Goal: Task Accomplishment & Management: Complete application form

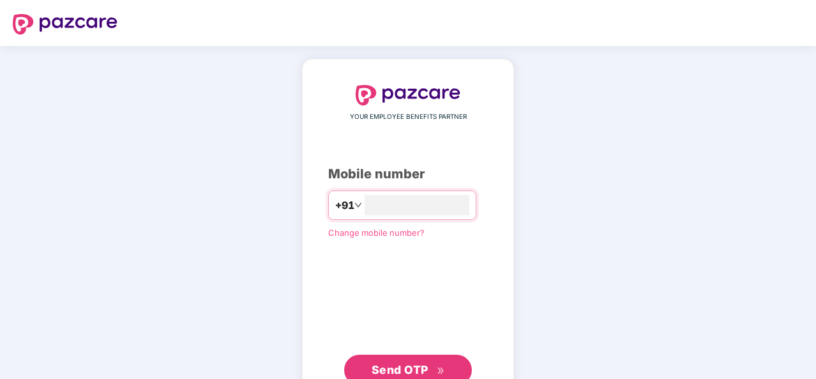
type input "**********"
click at [400, 367] on span "Send OTP" at bounding box center [400, 367] width 57 height 13
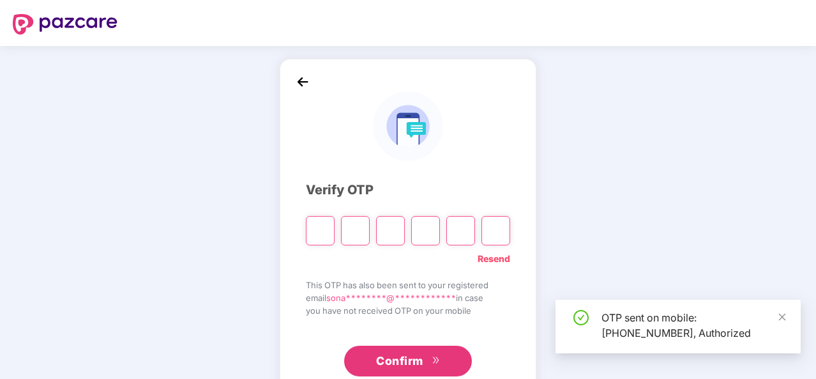
click at [400, 367] on span "Confirm" at bounding box center [399, 361] width 47 height 18
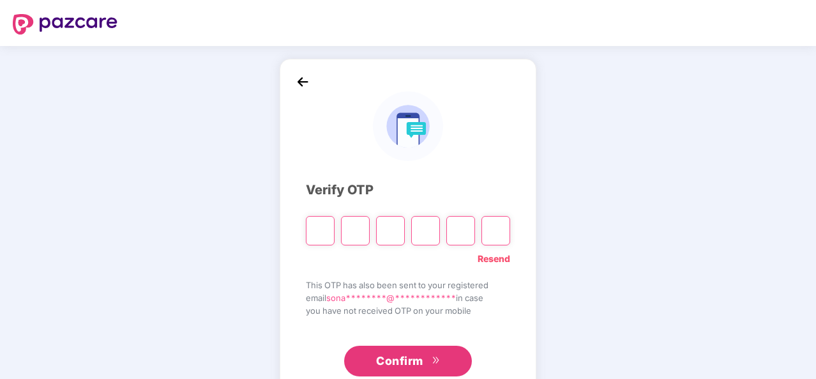
click at [312, 228] on input "Please enter verification code. Digit 1" at bounding box center [320, 230] width 29 height 29
type input "*"
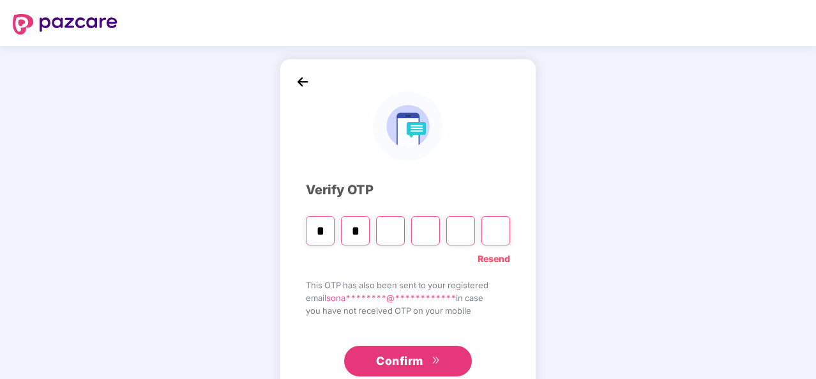
type input "*"
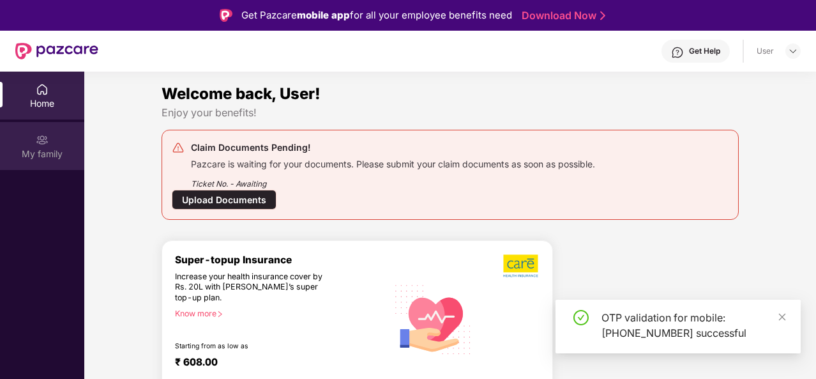
click at [53, 153] on div "My family" at bounding box center [42, 153] width 84 height 13
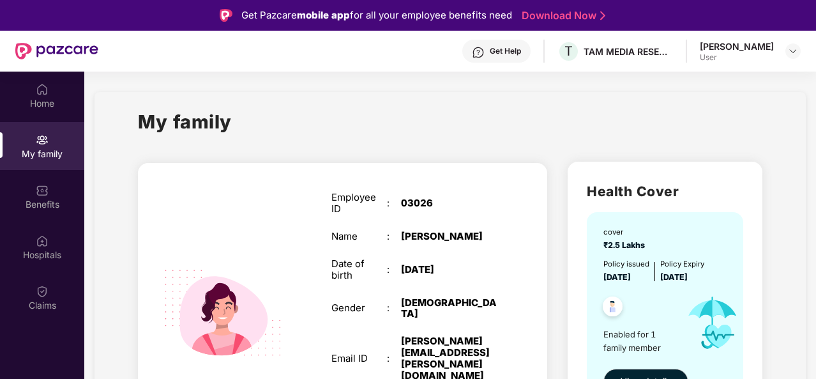
scroll to position [54, 0]
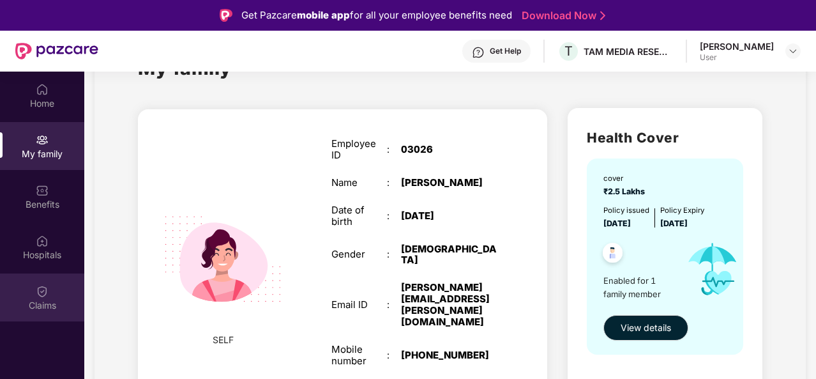
click at [49, 308] on div "Claims" at bounding box center [42, 305] width 84 height 13
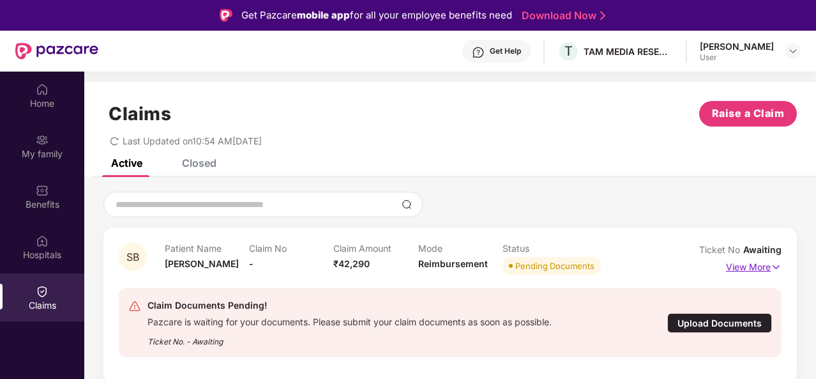
click at [738, 263] on p "View More" at bounding box center [754, 265] width 56 height 17
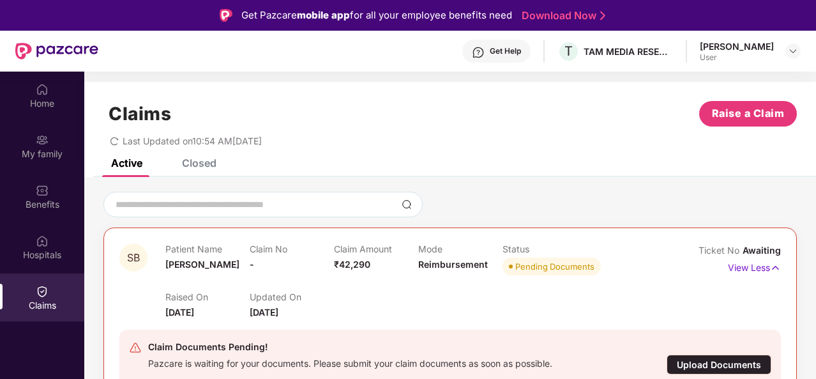
scroll to position [53, 0]
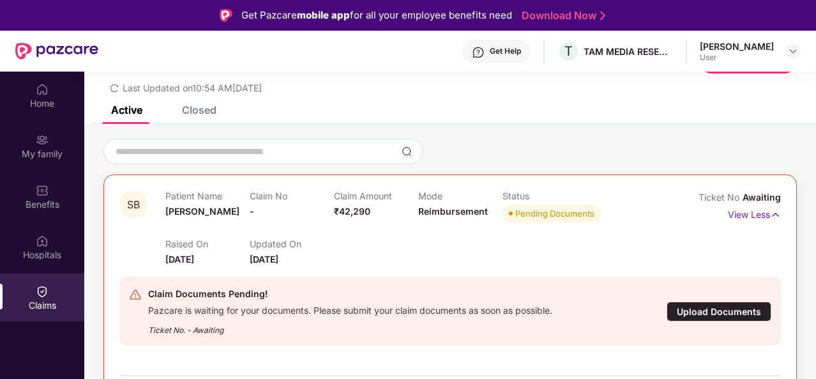
click at [743, 315] on div "Upload Documents" at bounding box center [719, 311] width 105 height 20
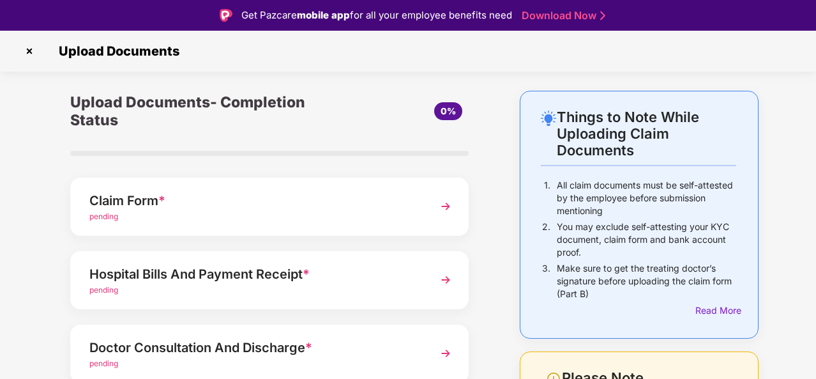
scroll to position [98, 0]
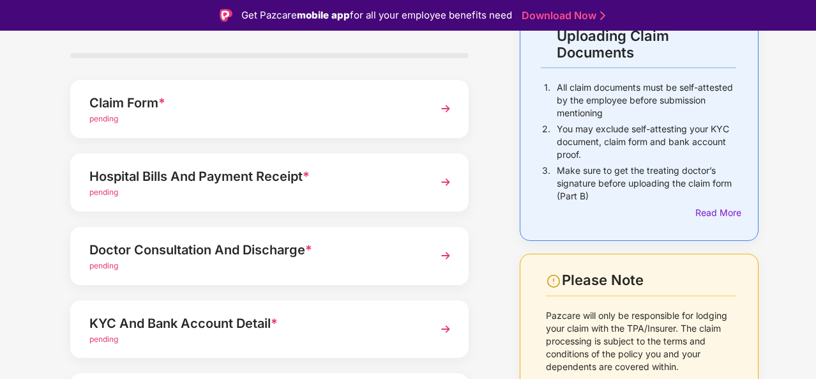
click at [441, 170] on img at bounding box center [445, 181] width 23 height 23
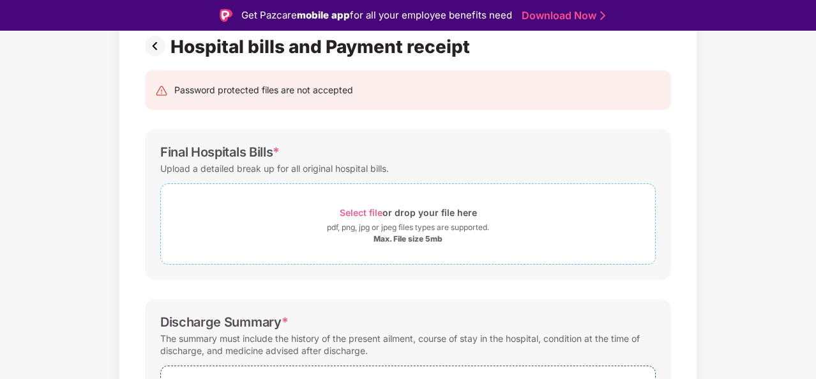
click at [358, 211] on span "Select file" at bounding box center [361, 212] width 43 height 11
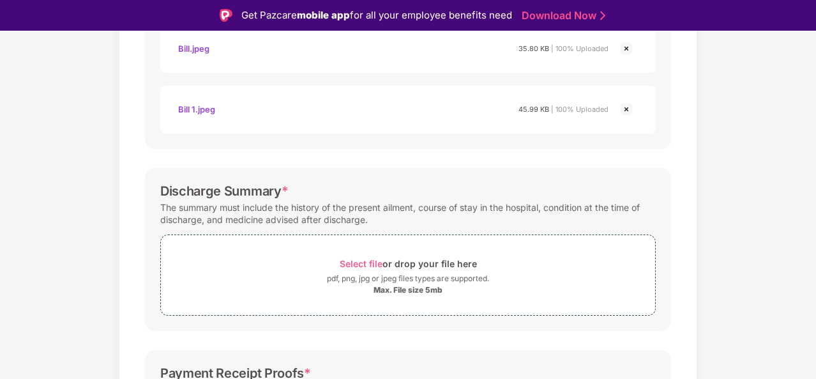
scroll to position [434, 0]
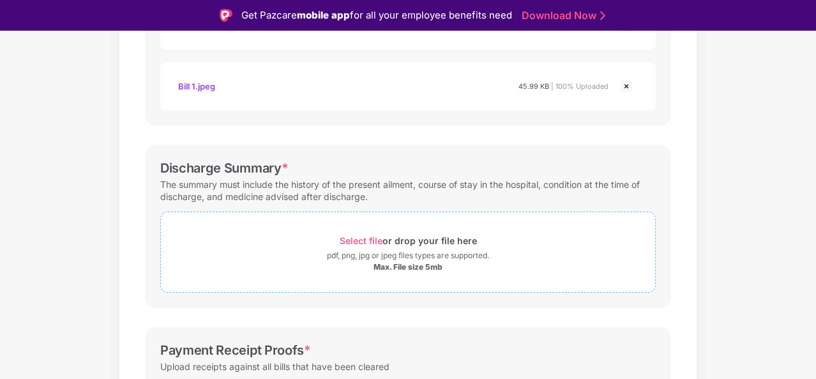
click at [364, 259] on div "pdf, png, jpg or jpeg files types are supported." at bounding box center [408, 255] width 162 height 13
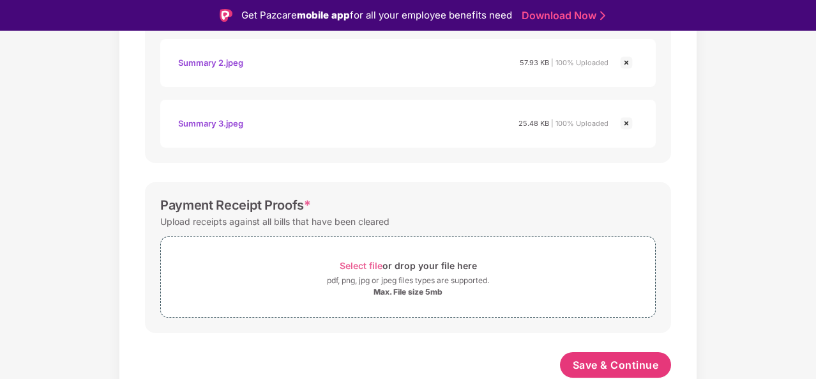
scroll to position [759, 0]
click at [365, 271] on div "Select file or drop your file here" at bounding box center [408, 266] width 137 height 17
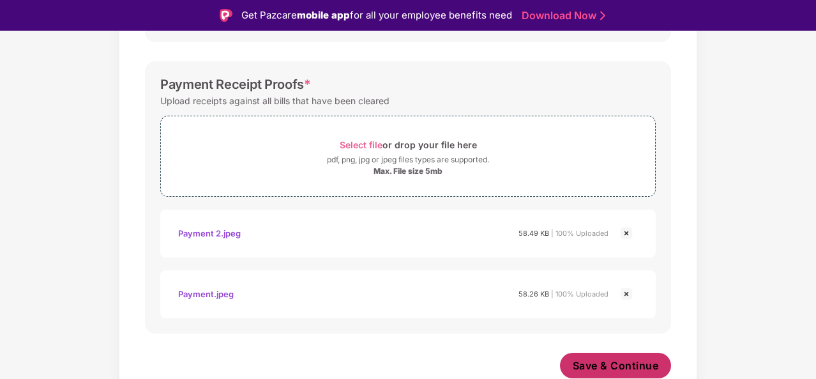
scroll to position [881, 0]
click at [601, 361] on span "Save & Continue" at bounding box center [616, 366] width 86 height 14
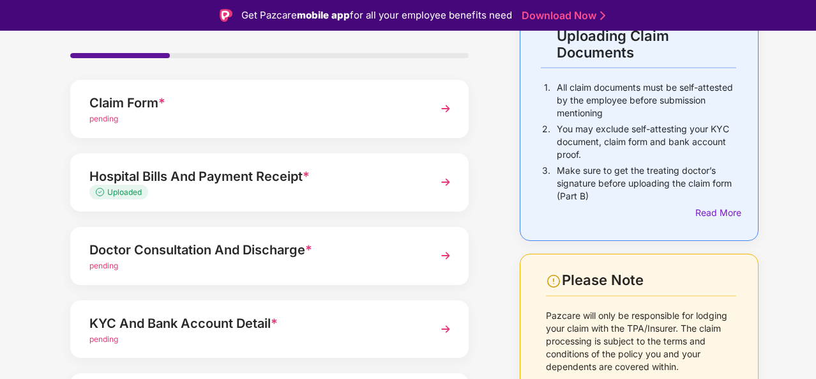
scroll to position [98, 0]
click at [172, 239] on div "Doctor Consultation And Discharge *" at bounding box center [254, 249] width 330 height 20
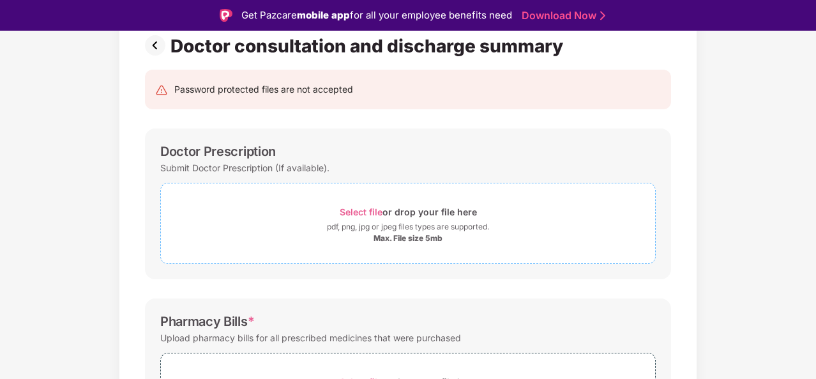
click at [372, 207] on span "Select file" at bounding box center [361, 211] width 43 height 11
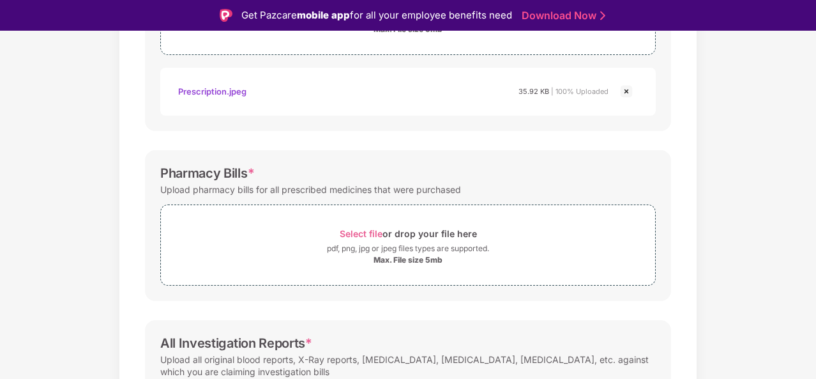
scroll to position [313, 0]
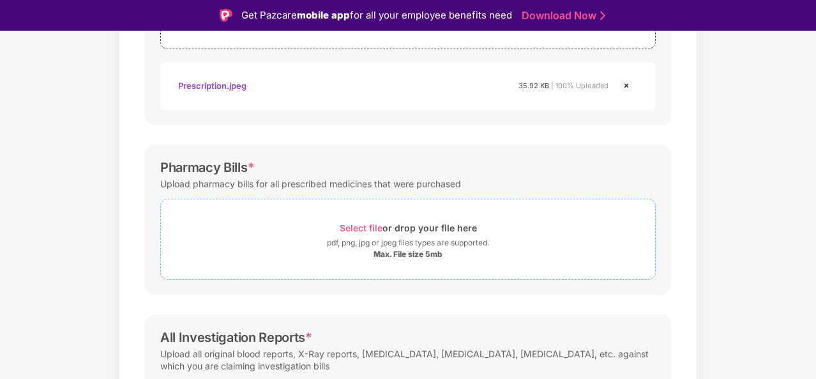
click at [247, 261] on span "Select file or drop your file here pdf, png, jpg or jpeg files types are suppor…" at bounding box center [408, 239] width 494 height 61
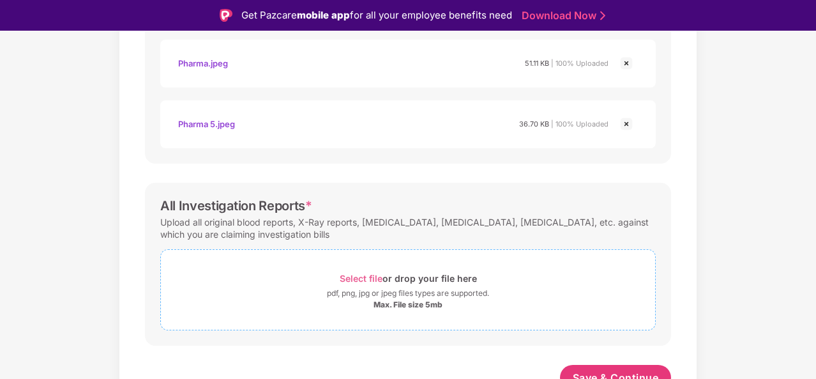
scroll to position [808, 0]
click at [375, 287] on div "pdf, png, jpg or jpeg files types are supported." at bounding box center [408, 293] width 162 height 13
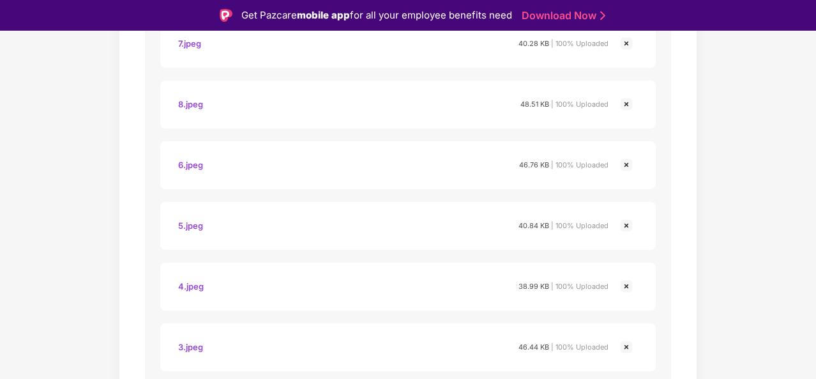
scroll to position [1475, 0]
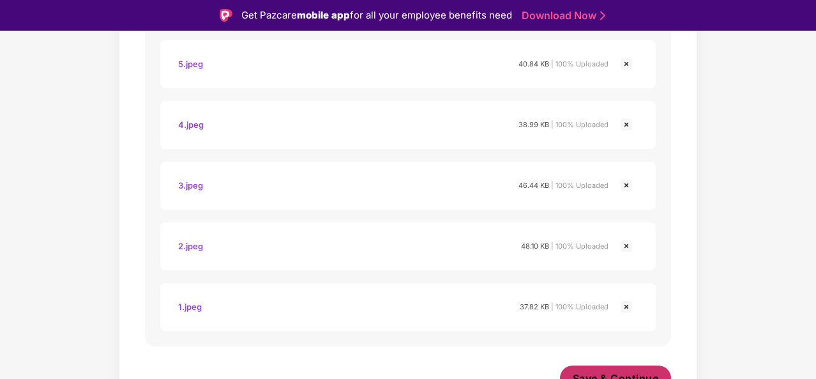
click at [640, 371] on span "Save & Continue" at bounding box center [616, 378] width 86 height 14
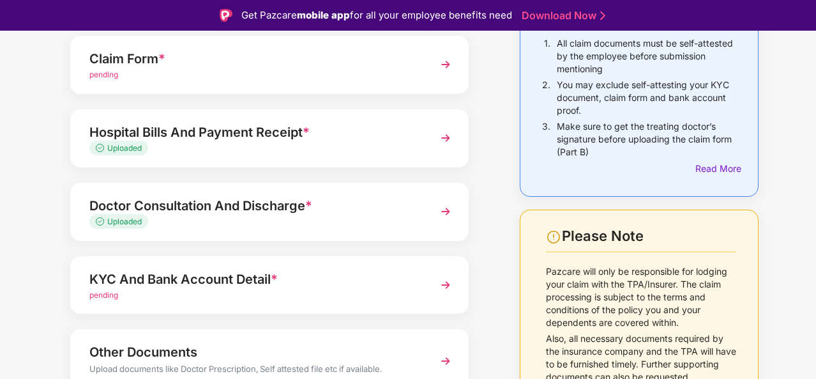
scroll to position [144, 0]
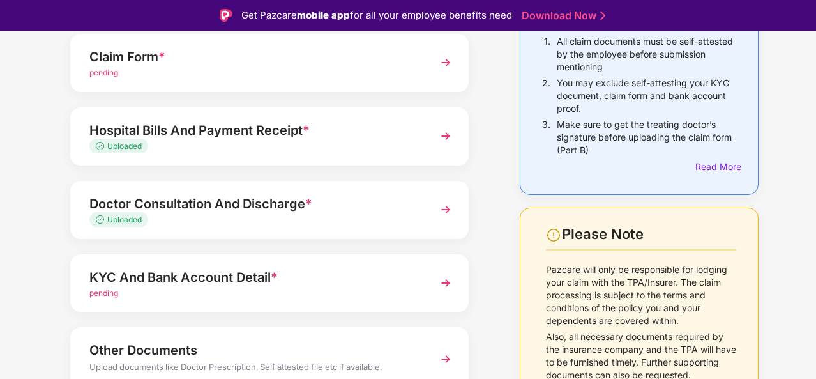
click at [111, 287] on div "pending" at bounding box center [254, 293] width 330 height 12
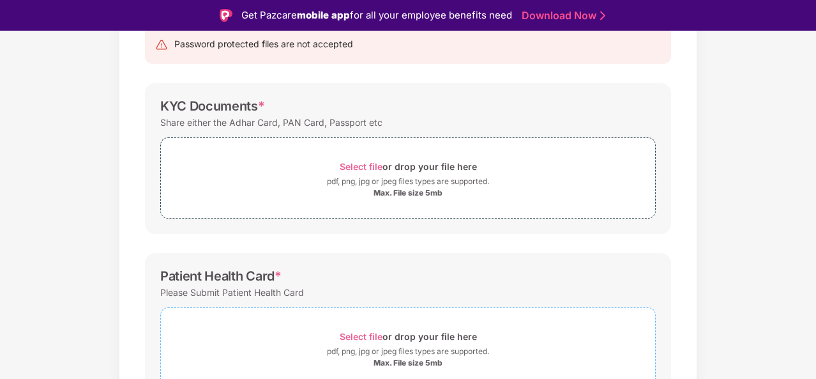
scroll to position [241, 0]
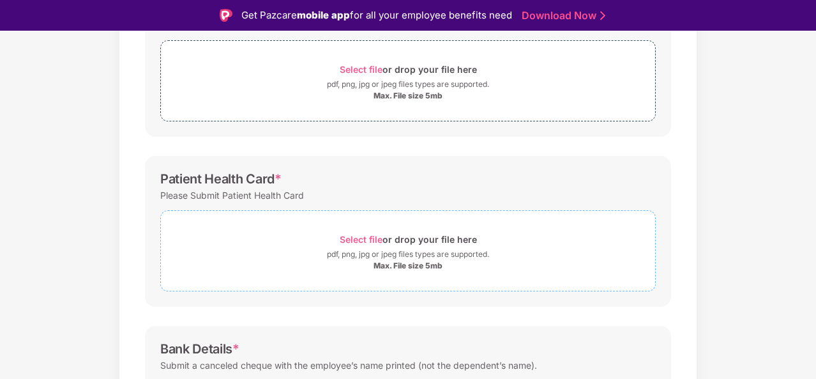
click at [372, 241] on span "Select file" at bounding box center [361, 239] width 43 height 11
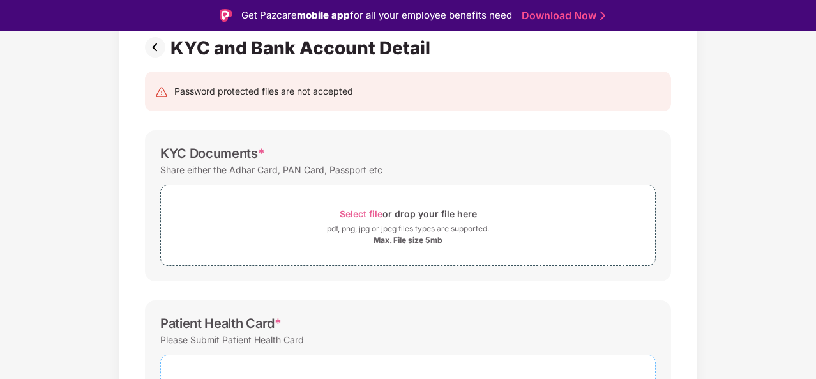
scroll to position [96, 0]
click at [367, 213] on span "Select file" at bounding box center [361, 214] width 43 height 11
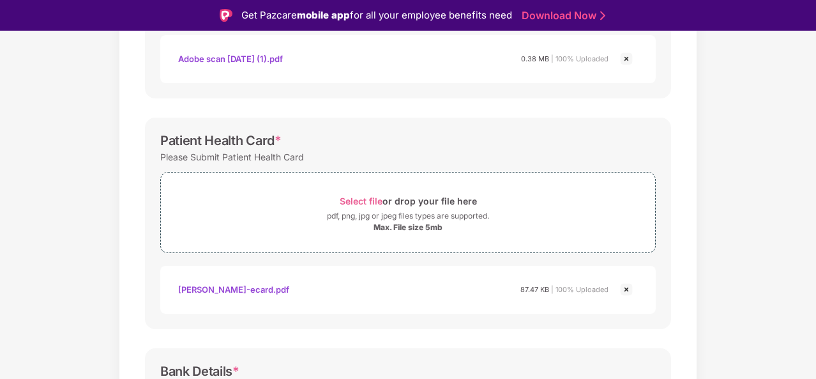
scroll to position [504, 0]
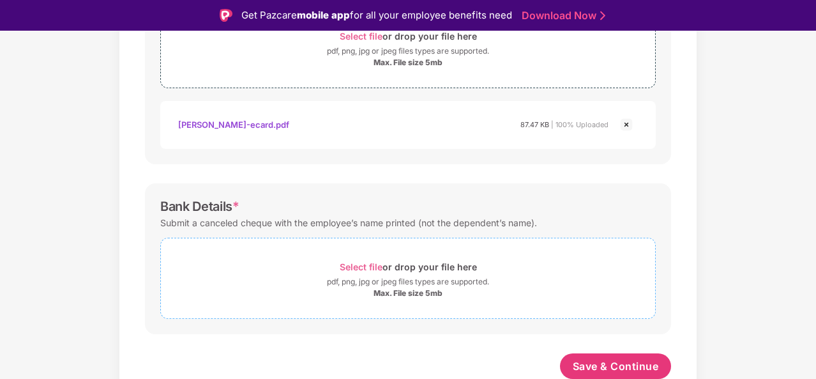
click at [361, 275] on div "pdf, png, jpg or jpeg files types are supported." at bounding box center [408, 281] width 162 height 13
click at [379, 271] on div "Select file or drop your file here" at bounding box center [408, 266] width 137 height 17
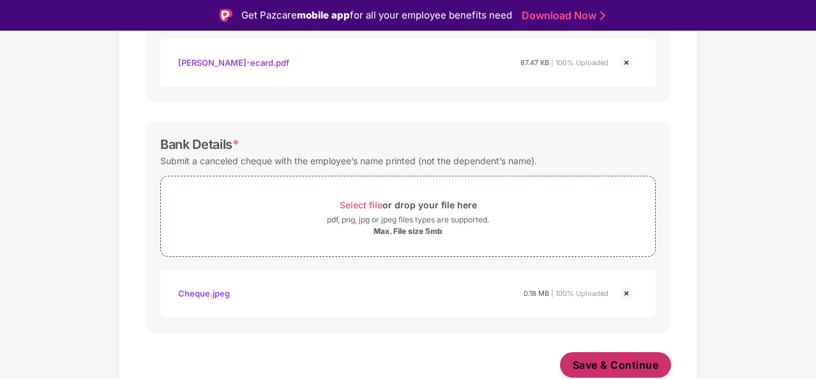
scroll to position [565, 0]
click at [610, 359] on span "Save & Continue" at bounding box center [616, 366] width 86 height 14
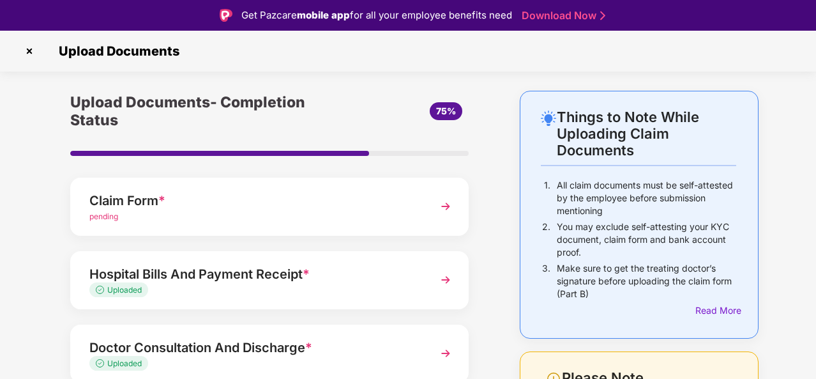
scroll to position [185, 0]
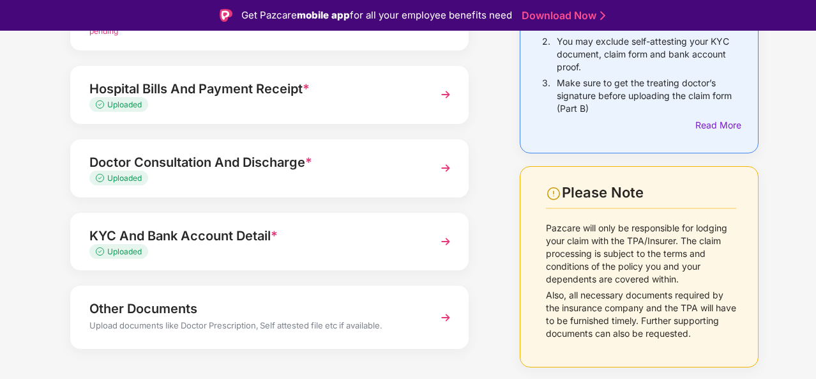
click at [434, 306] on img at bounding box center [445, 317] width 23 height 23
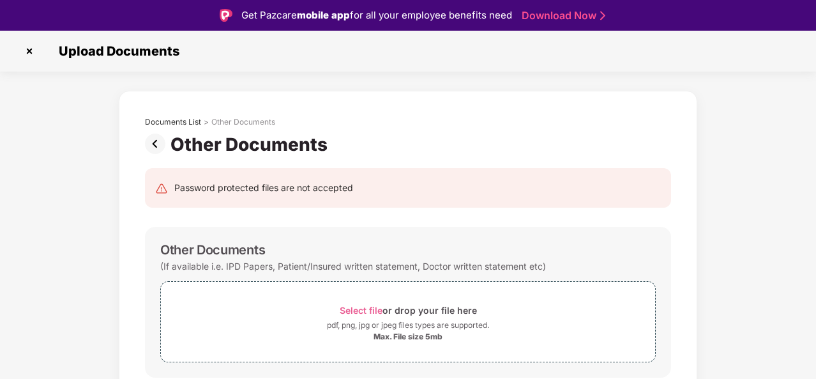
click at [156, 142] on img at bounding box center [158, 143] width 26 height 20
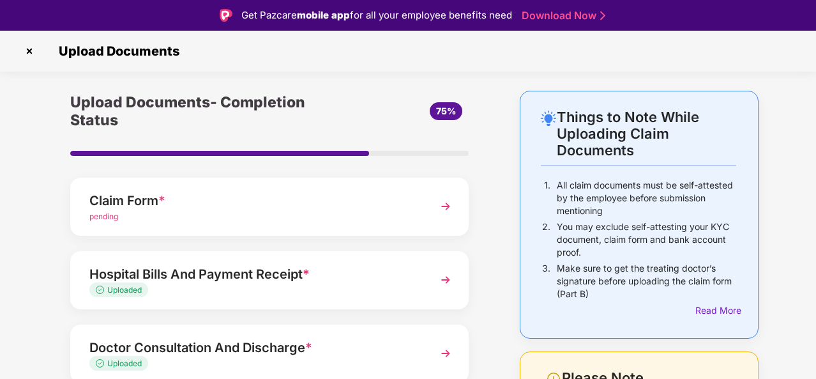
click at [448, 197] on img at bounding box center [445, 206] width 23 height 23
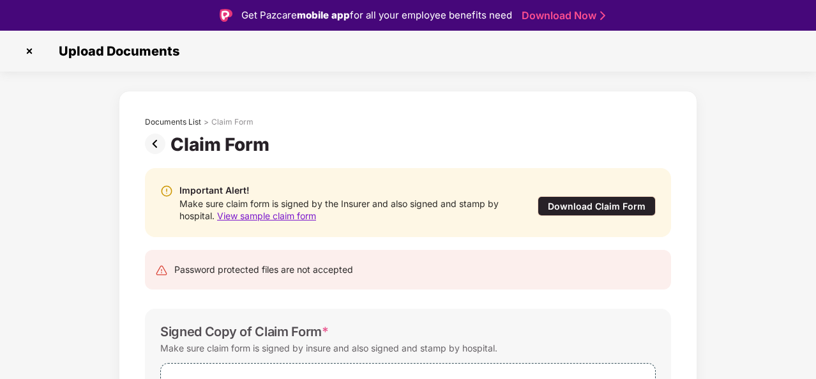
scroll to position [126, 0]
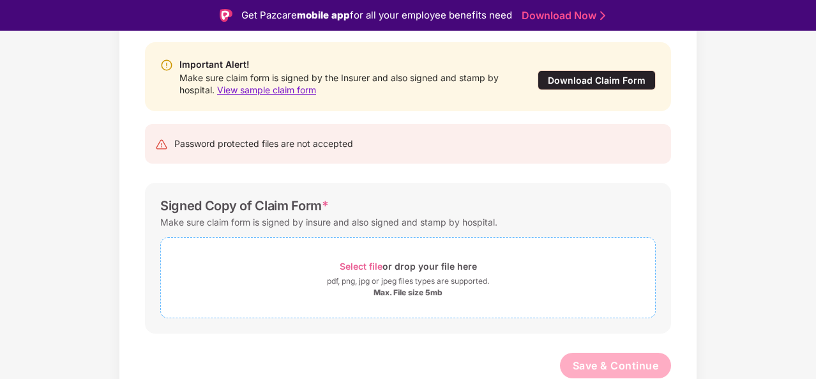
click at [361, 261] on span "Select file" at bounding box center [361, 266] width 43 height 11
click at [387, 269] on div "Select file or drop your file here" at bounding box center [408, 265] width 137 height 17
click at [354, 263] on span "Select file" at bounding box center [361, 266] width 43 height 11
click at [369, 278] on div "pdf, png, jpg or jpeg files types are supported." at bounding box center [408, 281] width 162 height 13
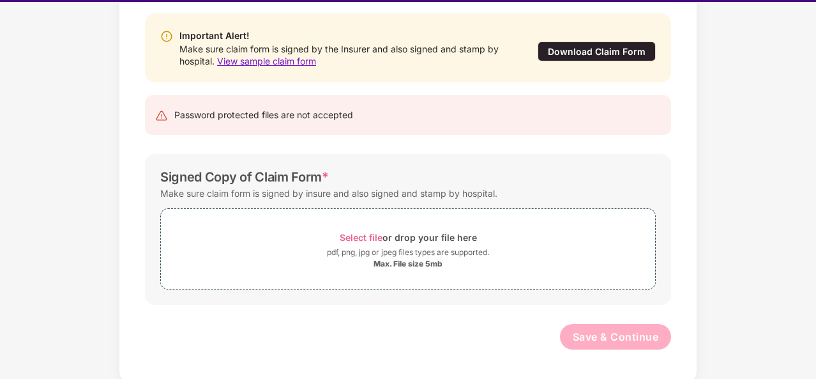
scroll to position [0, 0]
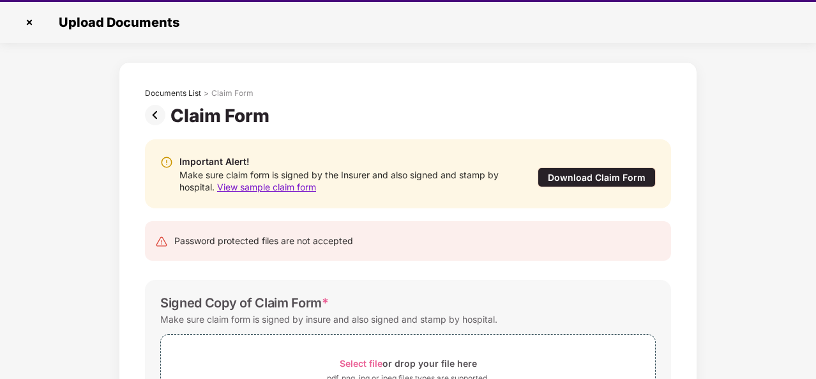
click at [24, 24] on img at bounding box center [29, 22] width 20 height 20
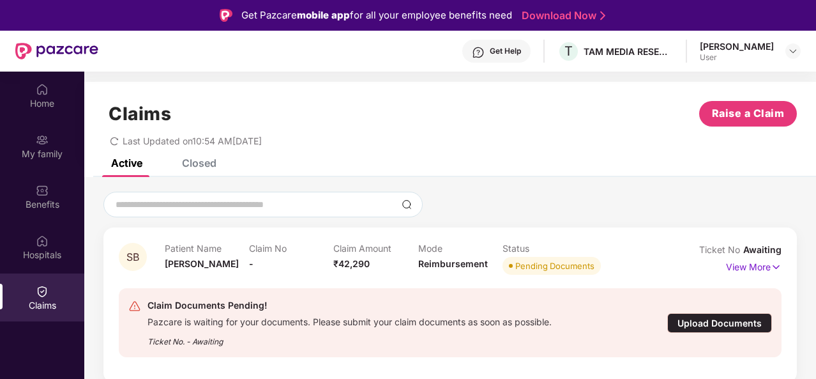
click at [49, 297] on div "Claims" at bounding box center [42, 297] width 84 height 48
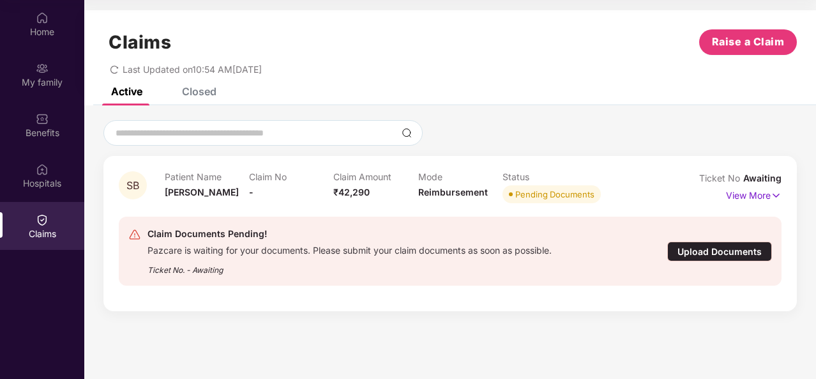
click at [719, 250] on div "Upload Documents" at bounding box center [719, 251] width 105 height 20
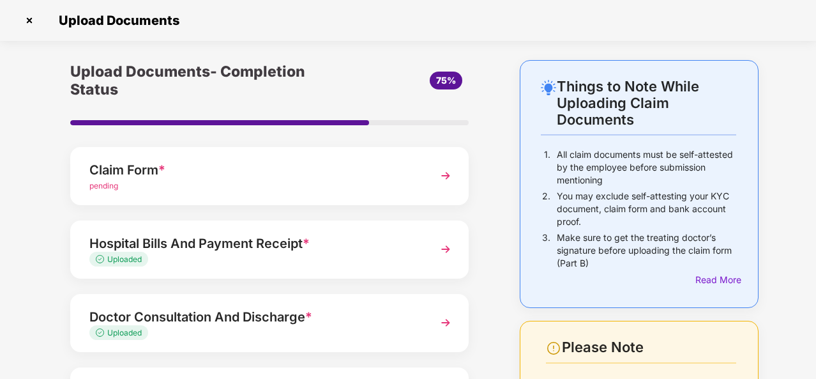
click at [395, 233] on div "Hospital Bills And Payment Receipt *" at bounding box center [254, 243] width 330 height 20
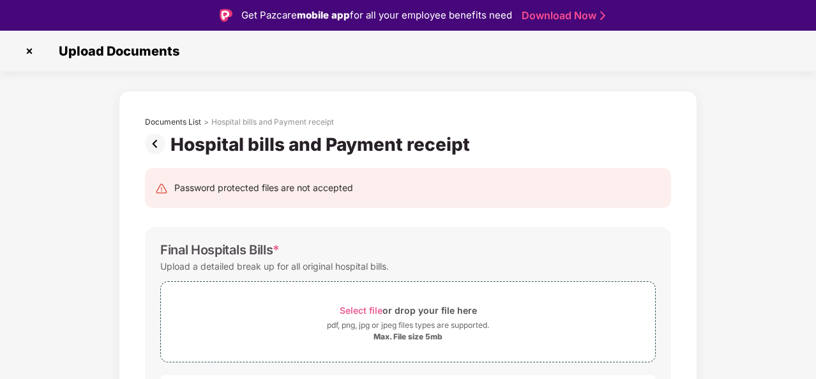
click at [163, 145] on img at bounding box center [158, 143] width 26 height 20
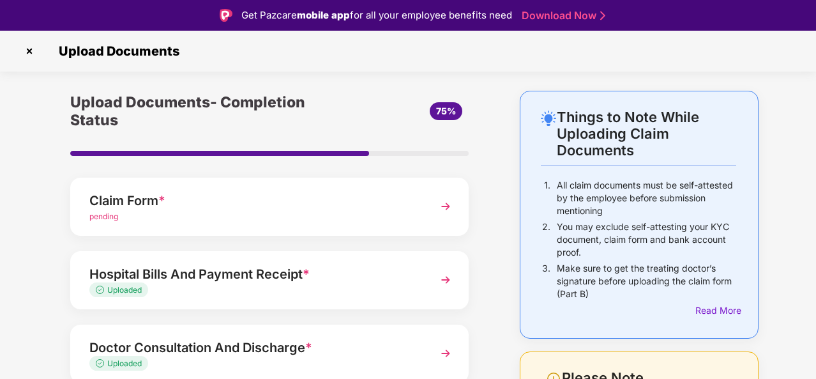
click at [157, 211] on div "pending" at bounding box center [254, 217] width 330 height 12
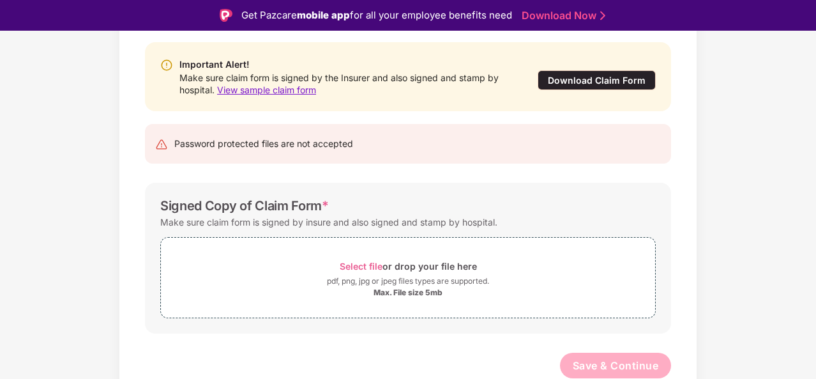
scroll to position [125, 0]
click at [407, 278] on div "pdf, png, jpg or jpeg files types are supported." at bounding box center [408, 281] width 162 height 13
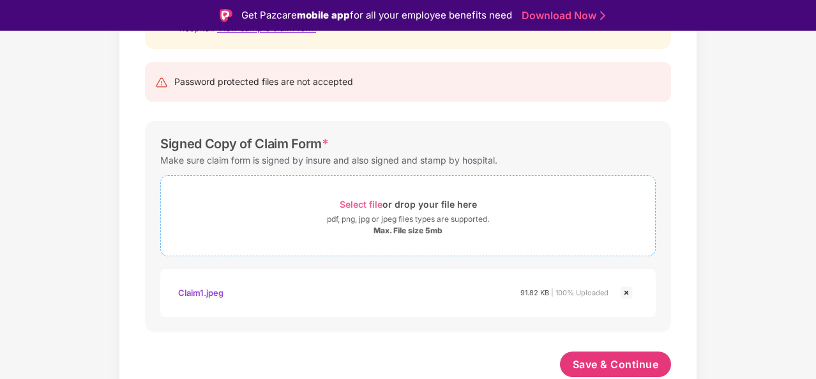
scroll to position [186, 0]
click at [366, 204] on span "Select file" at bounding box center [361, 205] width 43 height 11
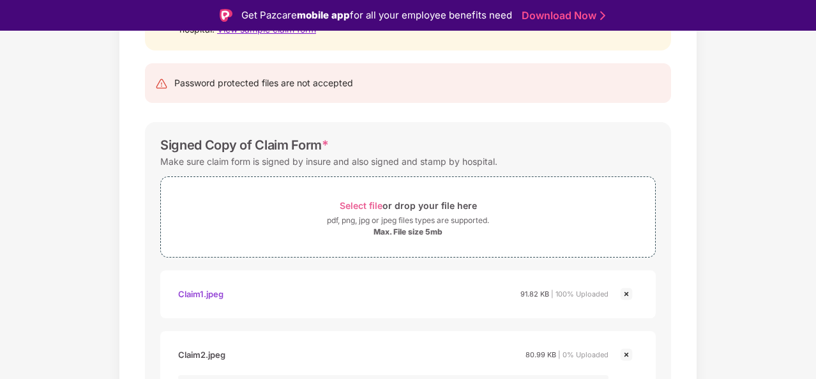
scroll to position [191, 0]
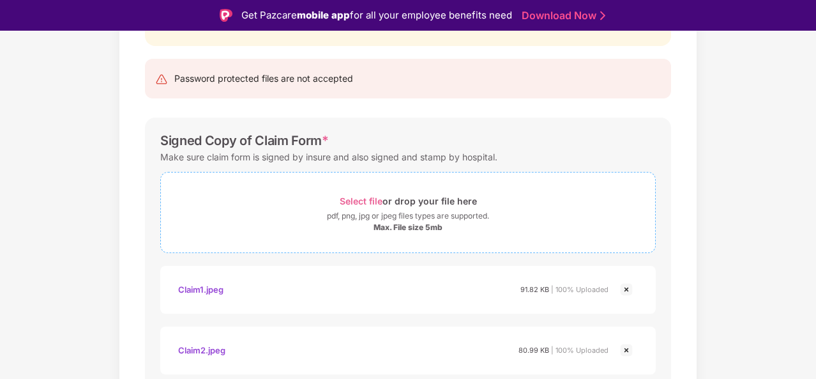
click at [361, 195] on span "Select file" at bounding box center [361, 200] width 43 height 11
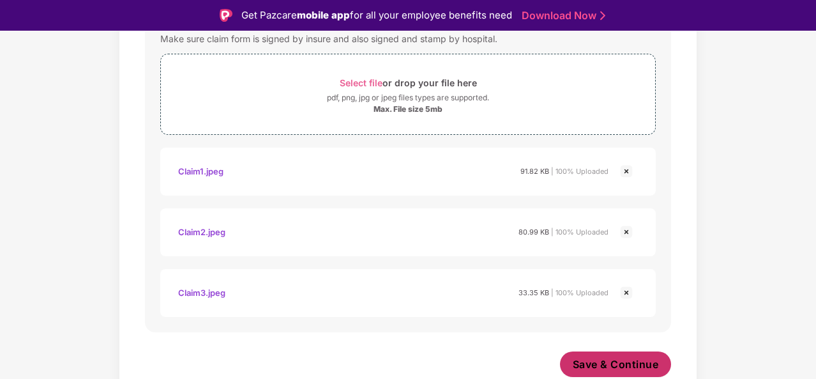
scroll to position [308, 0]
click at [631, 363] on span "Save & Continue" at bounding box center [616, 365] width 86 height 14
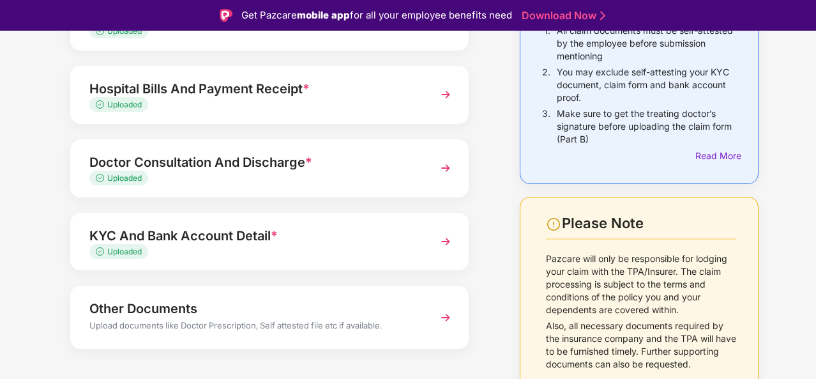
scroll to position [31, 0]
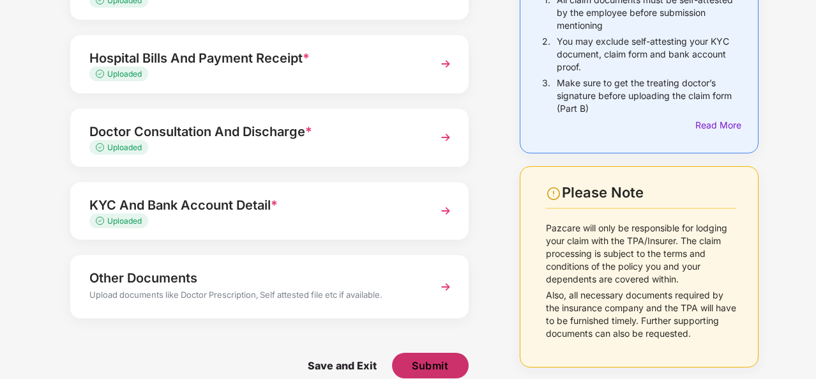
click at [432, 358] on span "Submit" at bounding box center [430, 365] width 36 height 14
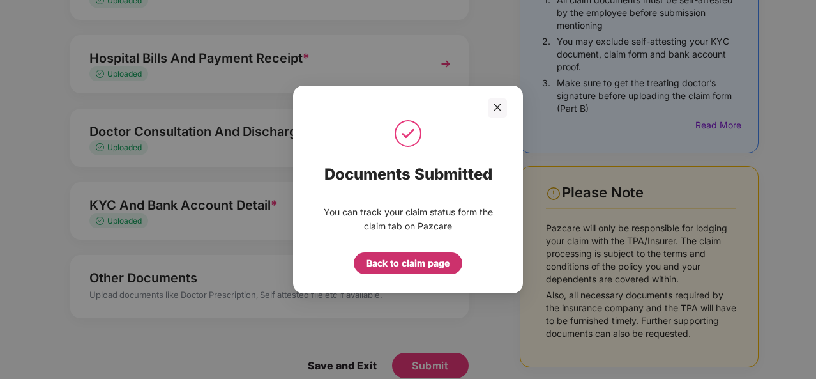
click at [407, 261] on div "Back to claim page" at bounding box center [408, 263] width 83 height 14
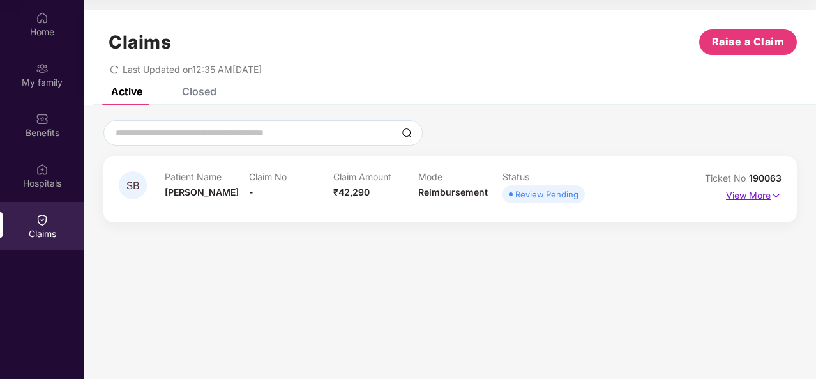
click at [752, 195] on p "View More" at bounding box center [754, 193] width 56 height 17
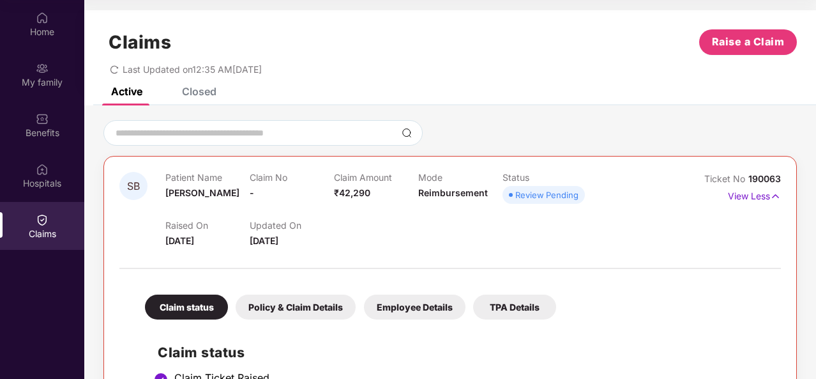
scroll to position [145, 0]
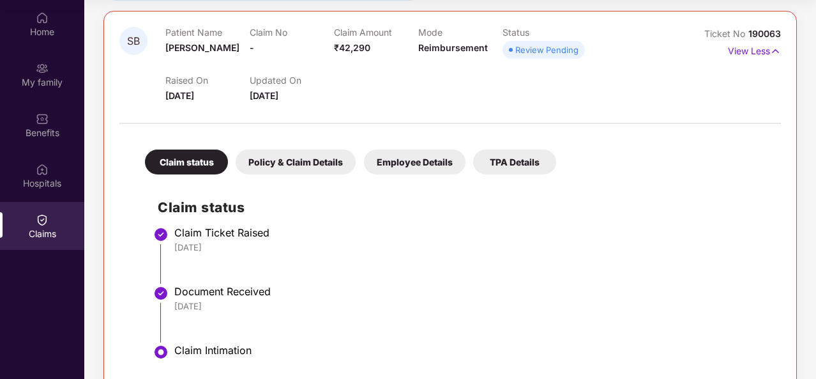
click at [324, 163] on div "Policy & Claim Details" at bounding box center [296, 161] width 120 height 25
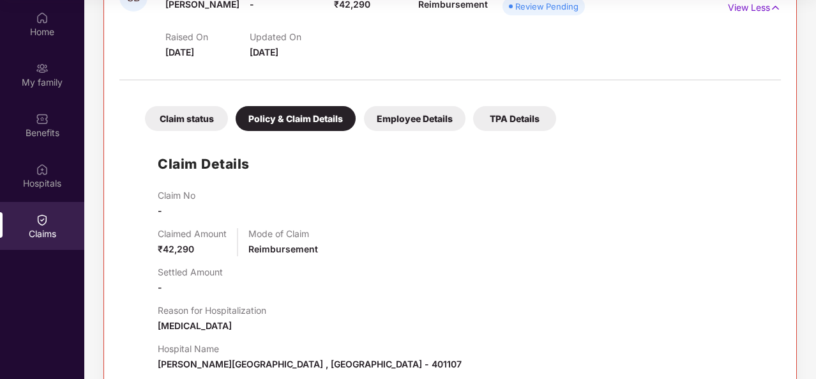
scroll to position [188, 0]
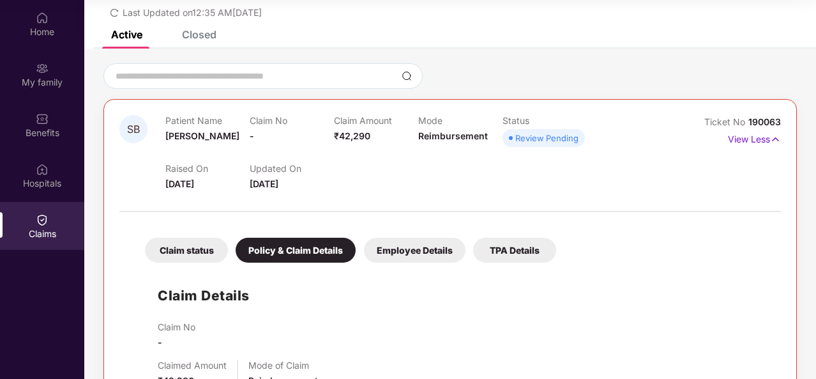
click at [409, 251] on div "Employee Details" at bounding box center [415, 250] width 102 height 25
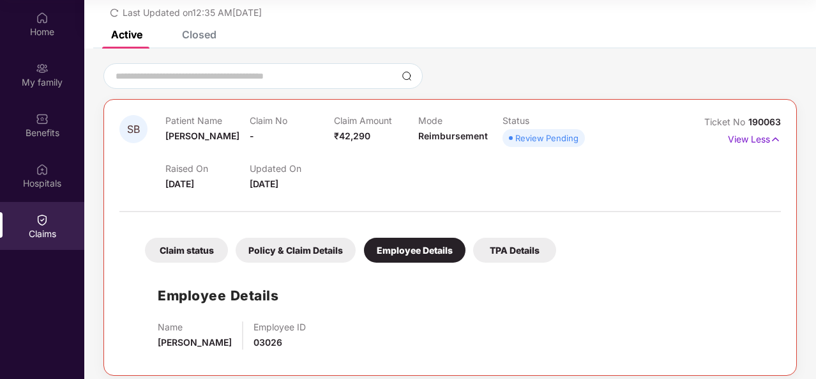
scroll to position [65, 0]
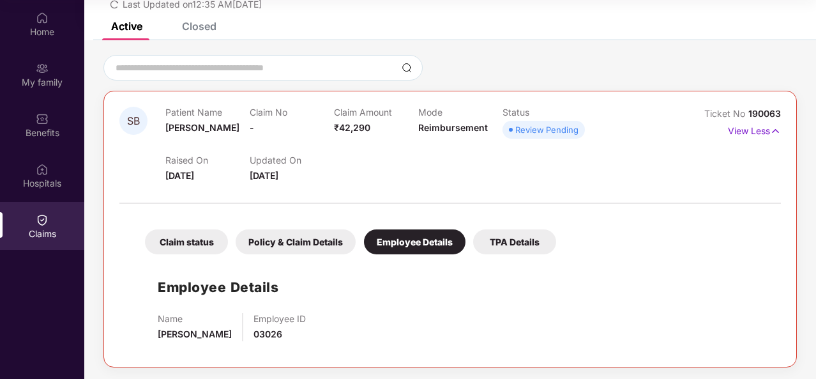
click at [513, 236] on div "TPA Details" at bounding box center [514, 241] width 83 height 25
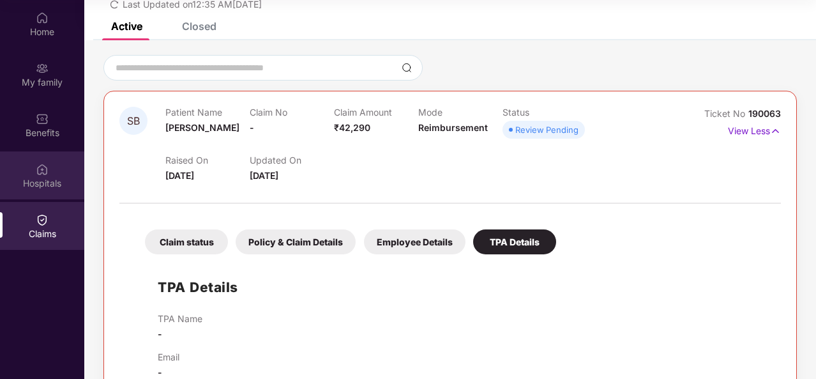
click at [41, 186] on div "Hospitals" at bounding box center [42, 183] width 84 height 13
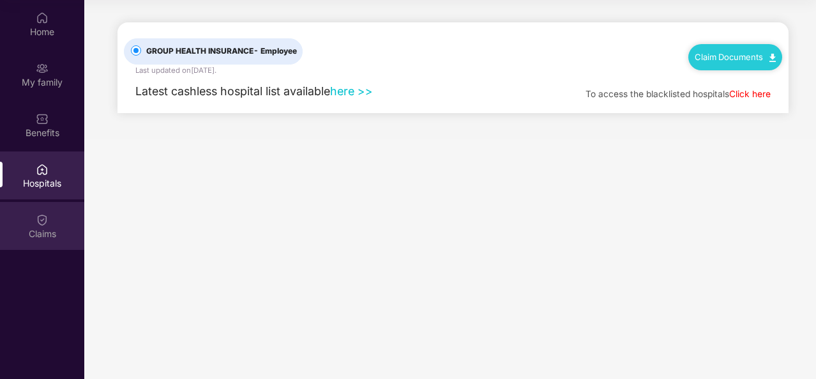
click at [50, 229] on div "Claims" at bounding box center [42, 233] width 84 height 13
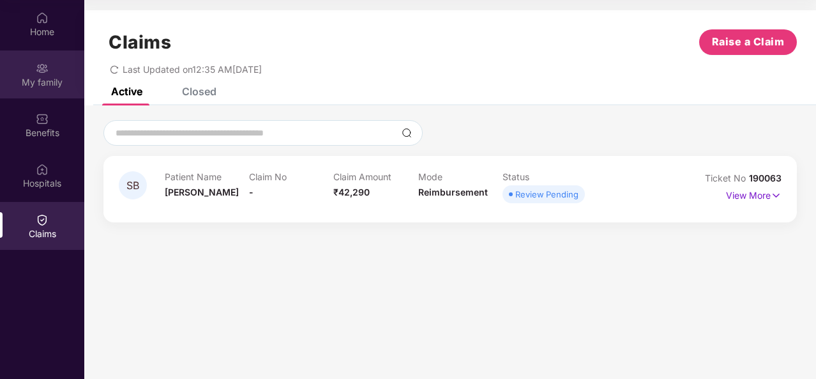
click at [47, 75] on div "My family" at bounding box center [42, 74] width 84 height 48
